Goal: Information Seeking & Learning: Understand process/instructions

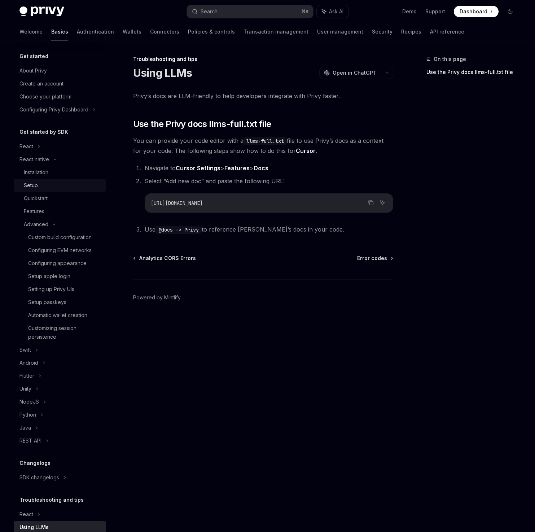
click at [40, 190] on link "Setup" at bounding box center [60, 185] width 92 height 13
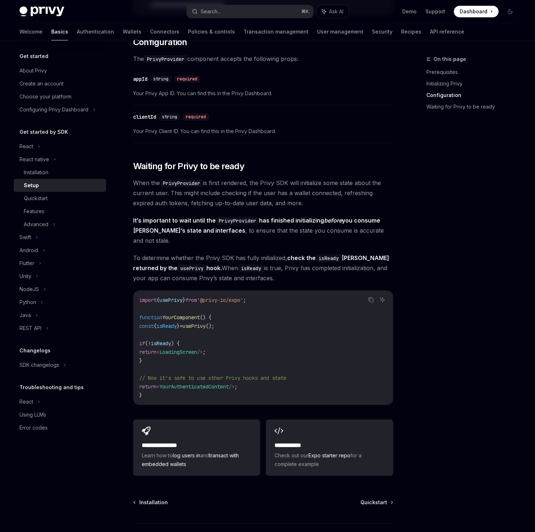
scroll to position [456, 0]
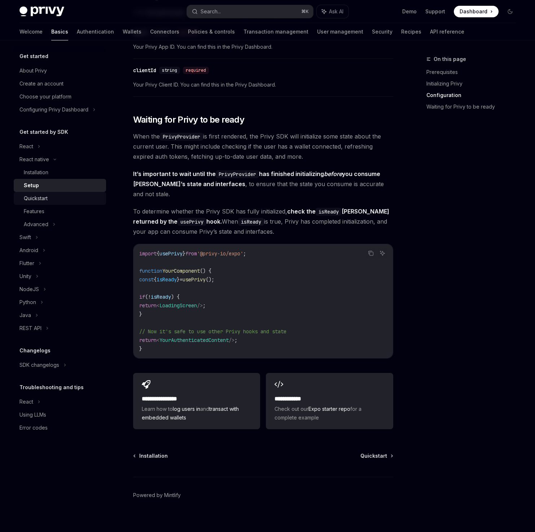
click at [63, 201] on div "Quickstart" at bounding box center [63, 198] width 78 height 9
type textarea "*"
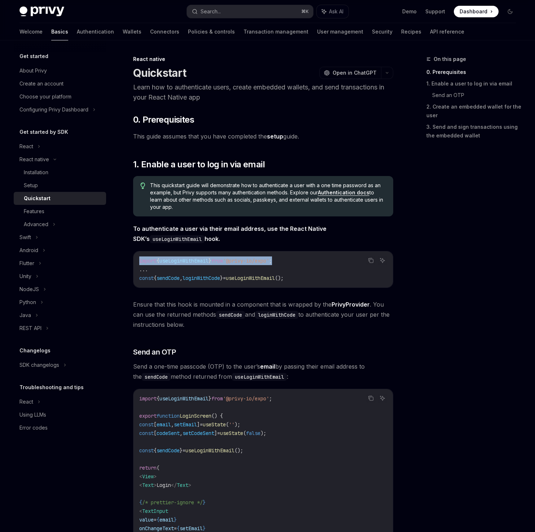
drag, startPoint x: 294, startPoint y: 259, endPoint x: 124, endPoint y: 258, distance: 169.2
click at [184, 260] on span "useLoginWithEmail" at bounding box center [183, 261] width 49 height 6
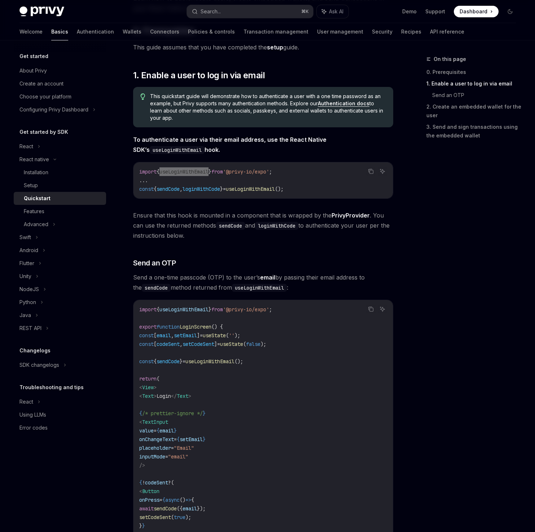
scroll to position [113, 0]
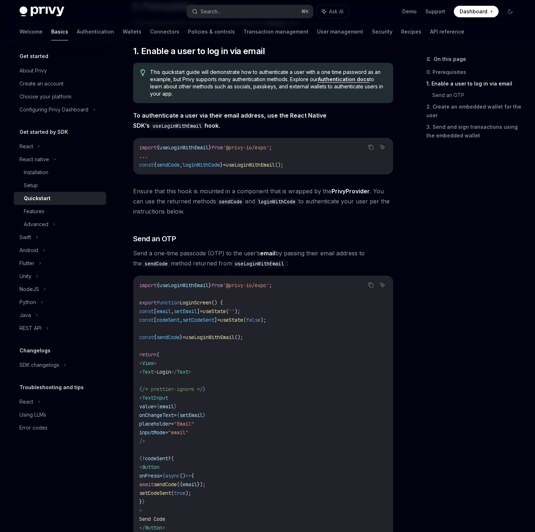
click at [151, 318] on span "const" at bounding box center [146, 320] width 14 height 6
drag, startPoint x: 145, startPoint y: 312, endPoint x: 300, endPoint y: 321, distance: 156.1
click at [300, 321] on code "import { useLoginWithEmail } from '@privy-io/expo' ; export function LoginScree…" at bounding box center [263, 445] width 248 height 329
copy code "const [ email , setEmail ] = useState ( '' ); const [ codeSent , setCodeSent ] …"
drag, startPoint x: 168, startPoint y: 442, endPoint x: 157, endPoint y: 399, distance: 44.4
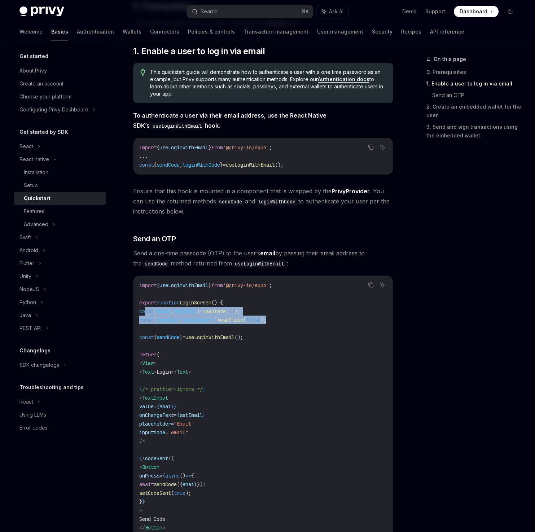
click at [157, 399] on code "import { useLoginWithEmail } from '@privy-io/expo' ; export function LoginScree…" at bounding box center [263, 445] width 248 height 329
copy code "< TextInput value = { email } onChangeText = { setEmail } placeholder = "Email"…"
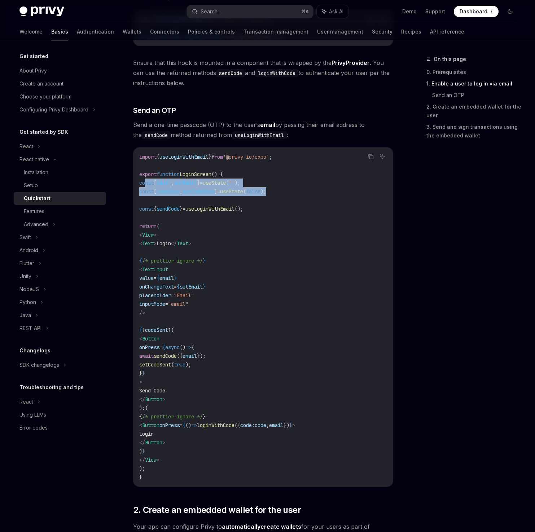
scroll to position [247, 0]
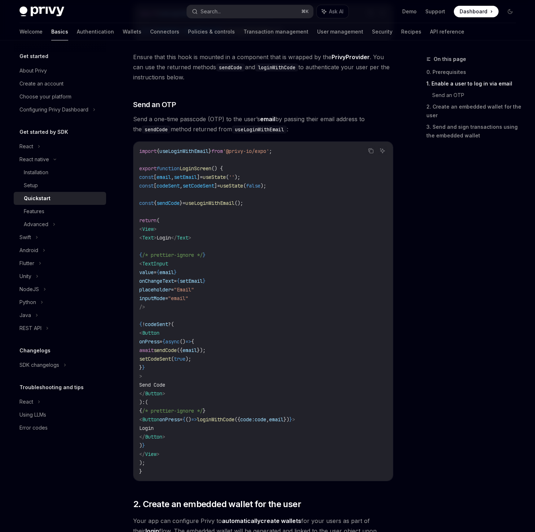
click at [210, 365] on code "import { useLoginWithEmail } from '@privy-io/expo' ; export function LoginScree…" at bounding box center [263, 311] width 248 height 329
drag, startPoint x: 157, startPoint y: 324, endPoint x: 181, endPoint y: 366, distance: 48.8
click at [181, 366] on code "import { useLoginWithEmail } from '@privy-io/expo' ; export function LoginScree…" at bounding box center [263, 311] width 248 height 329
click at [225, 366] on code "import { useLoginWithEmail } from '@privy-io/expo' ; export function LoginScree…" at bounding box center [263, 311] width 248 height 329
drag, startPoint x: 158, startPoint y: 324, endPoint x: 200, endPoint y: 448, distance: 130.4
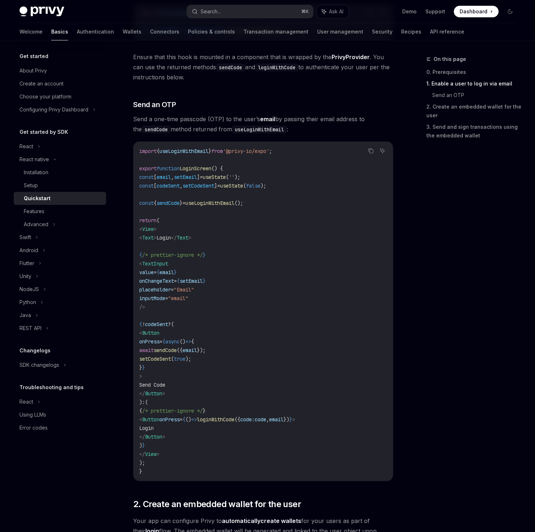
click at [200, 448] on code "import { useLoginWithEmail } from '@privy-io/expo' ; export function LoginScree…" at bounding box center [263, 311] width 248 height 329
copy code "{ ! codeSent ? ( < Button onPress = {async () => { await sendCode ({ email }); …"
